Goal: Task Accomplishment & Management: Manage account settings

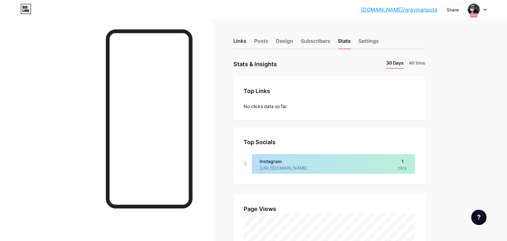
click at [240, 40] on div "Links" at bounding box center [240, 43] width 13 height 12
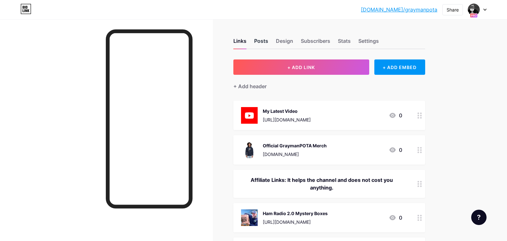
click at [263, 42] on div "Posts" at bounding box center [261, 43] width 14 height 12
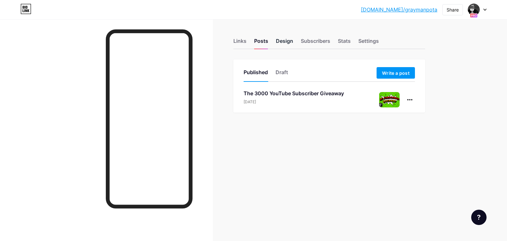
click at [287, 39] on div "Design" at bounding box center [284, 43] width 17 height 12
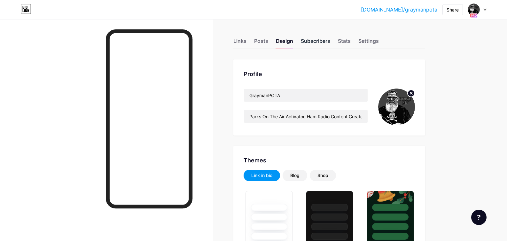
type input "#323232"
type input "#656565"
type input "#ffffff"
click at [315, 40] on div "Subscribers" at bounding box center [315, 43] width 29 height 12
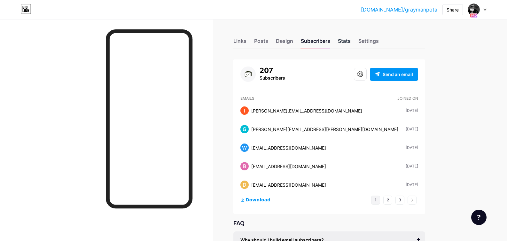
click at [342, 41] on div "Stats" at bounding box center [344, 43] width 13 height 12
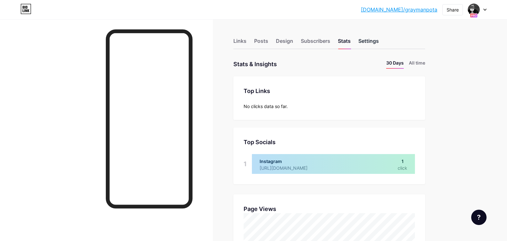
scroll to position [241, 507]
click at [370, 40] on div "Settings" at bounding box center [369, 43] width 20 height 12
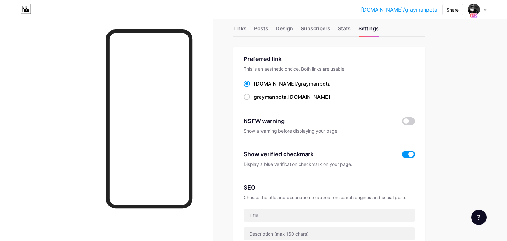
scroll to position [14, 0]
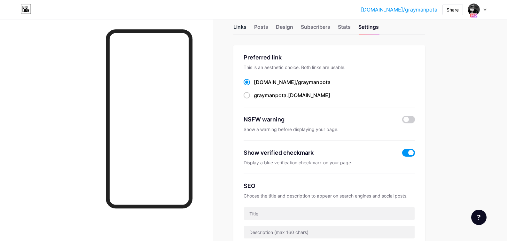
click at [241, 27] on div "Links" at bounding box center [240, 29] width 13 height 12
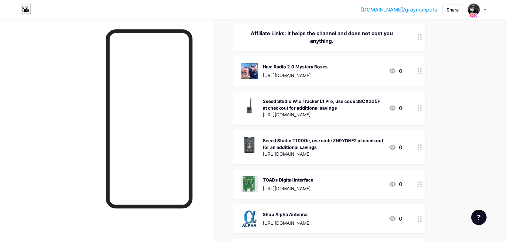
scroll to position [147, 0]
click at [366, 146] on div "Seeed Studio T1000e, use code ZN9YDHF2 at checkout for an additional savings" at bounding box center [323, 143] width 121 height 13
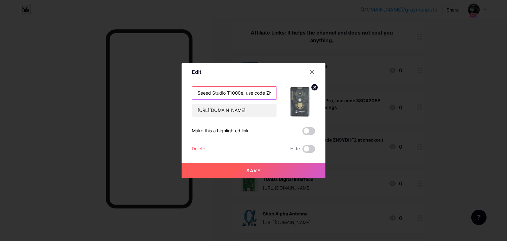
drag, startPoint x: 196, startPoint y: 89, endPoint x: 267, endPoint y: 84, distance: 71.2
click at [267, 84] on div "Content YouTube Play YouTube video without leaving your page. ADD Vimeo Play Vi…" at bounding box center [254, 117] width 124 height 72
click at [198, 91] on input "Seeed Studio T1000e, use code ZN9YDHF2 at checkout for an additional savings" at bounding box center [234, 93] width 84 height 13
